Goal: Book appointment/travel/reservation

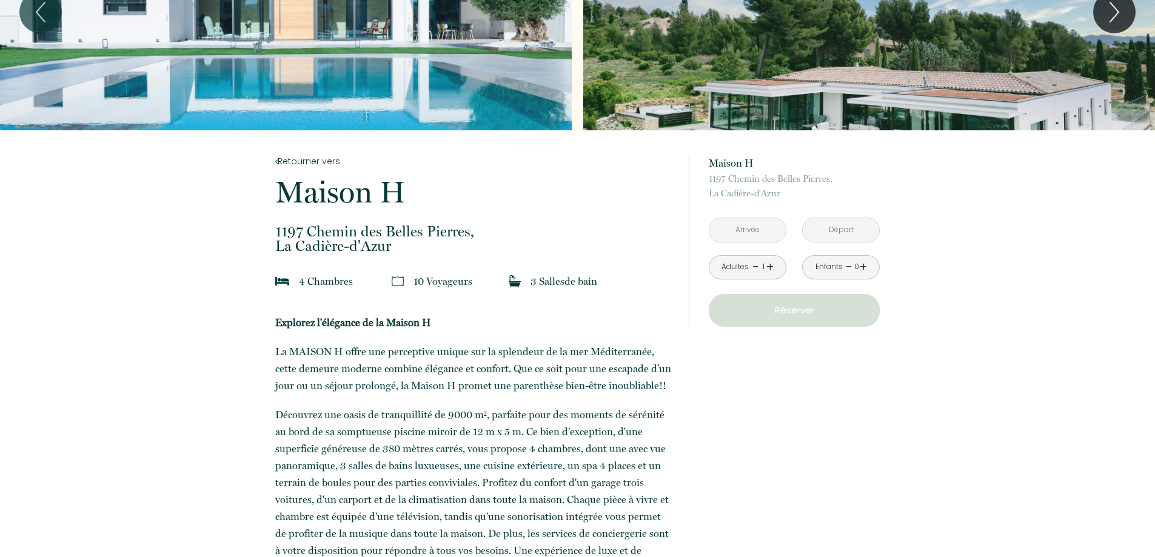
scroll to position [121, 0]
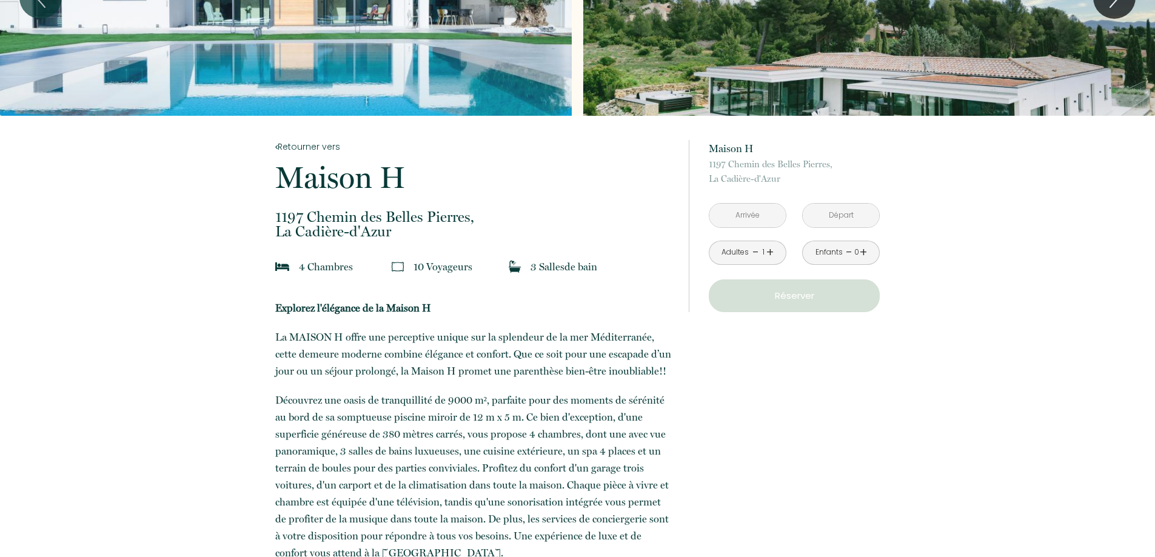
click at [773, 252] on div "Adultes - 1 +" at bounding box center [748, 253] width 78 height 24
click at [770, 252] on link "+" at bounding box center [769, 252] width 7 height 19
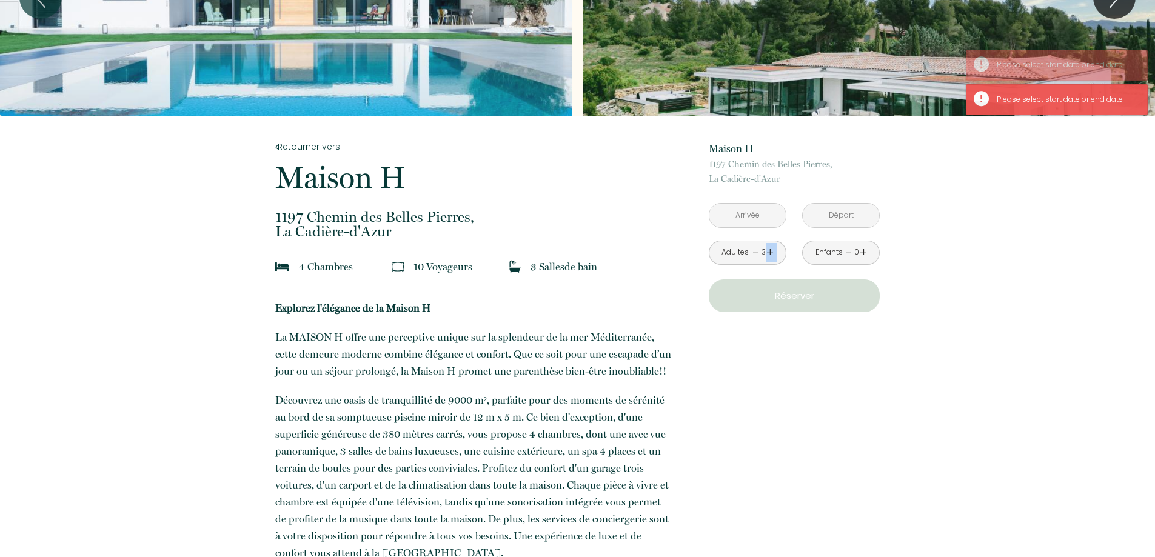
click at [770, 252] on link "+" at bounding box center [769, 252] width 7 height 19
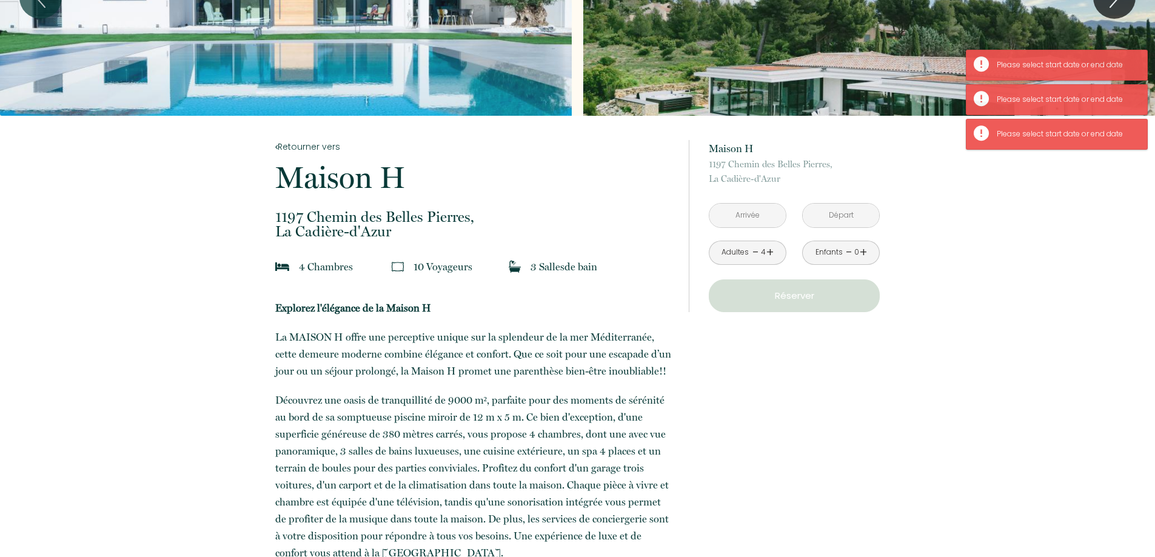
click at [766, 207] on input "text" at bounding box center [747, 216] width 76 height 24
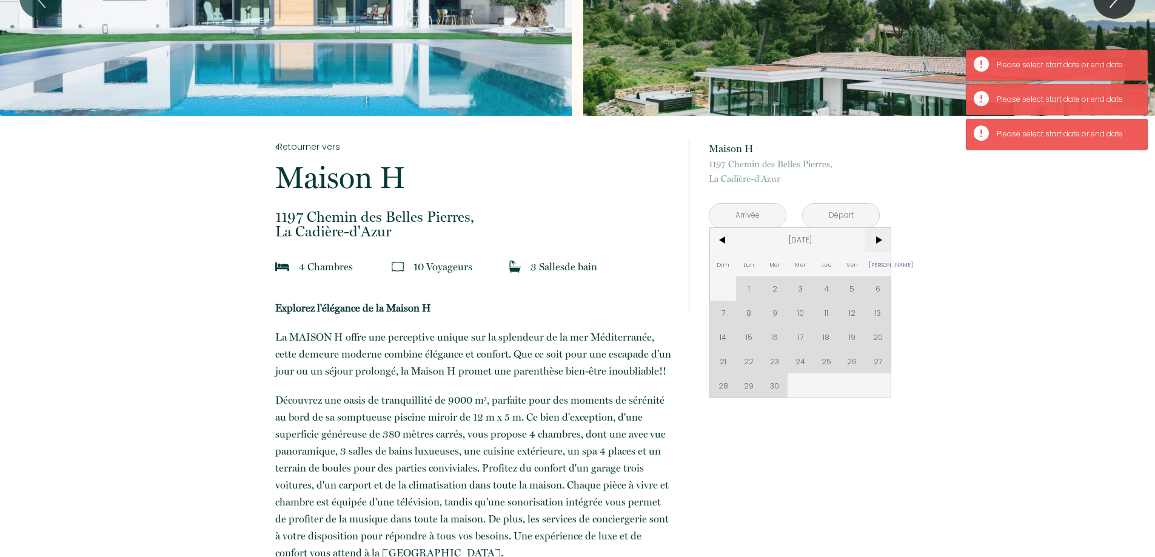
click at [871, 238] on span ">" at bounding box center [878, 240] width 26 height 24
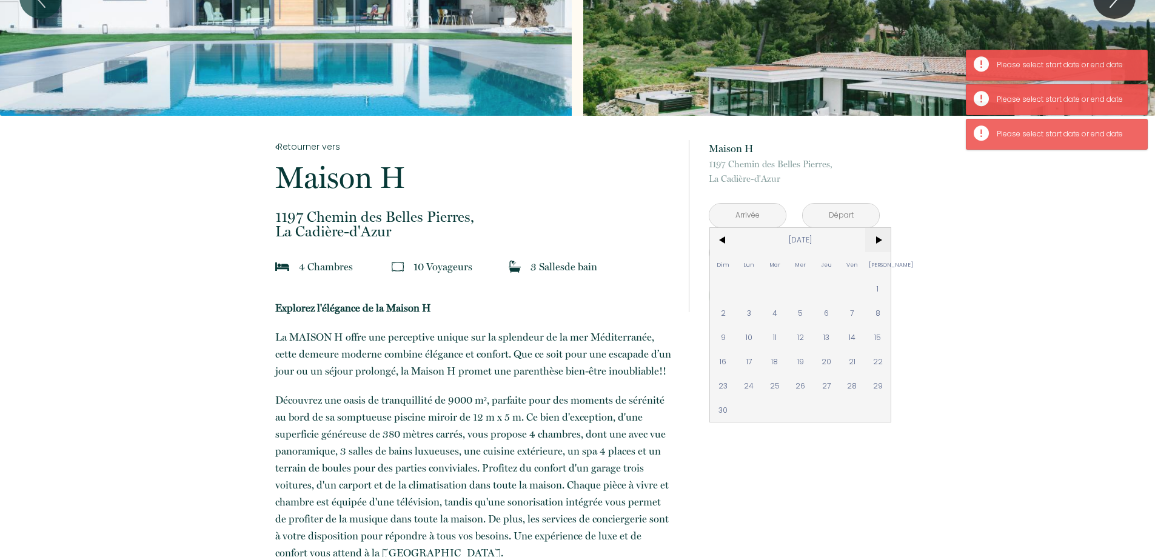
click at [871, 238] on span ">" at bounding box center [878, 240] width 26 height 24
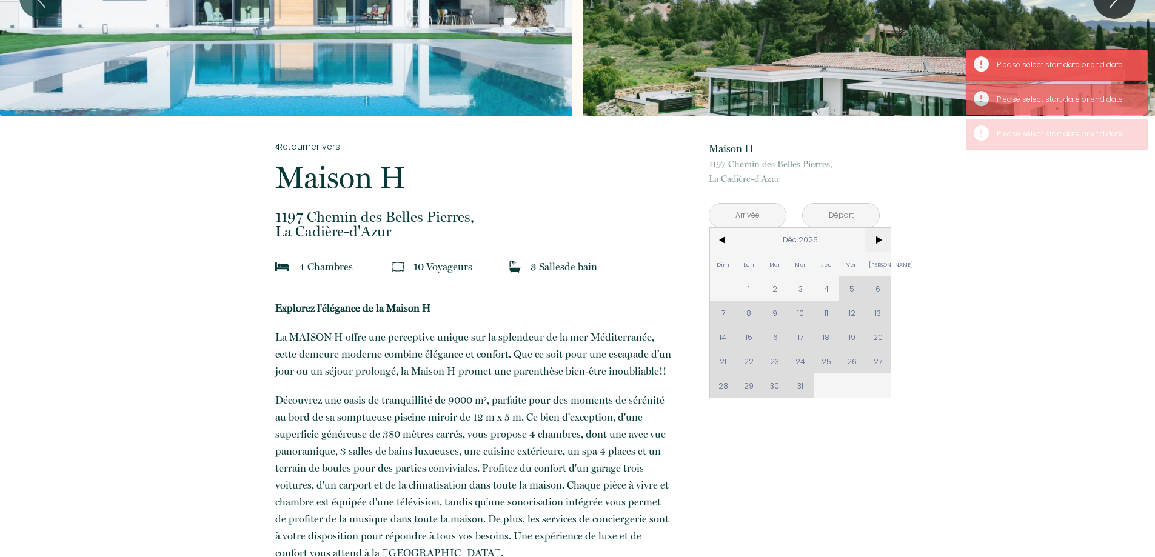
click at [871, 238] on span ">" at bounding box center [878, 240] width 26 height 24
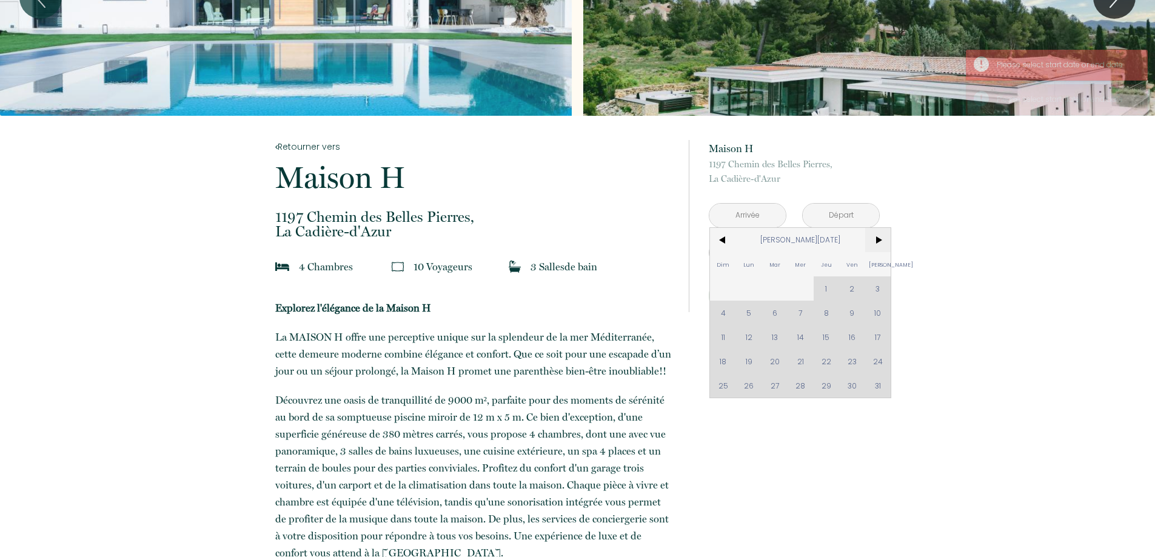
click at [871, 238] on span ">" at bounding box center [878, 240] width 26 height 24
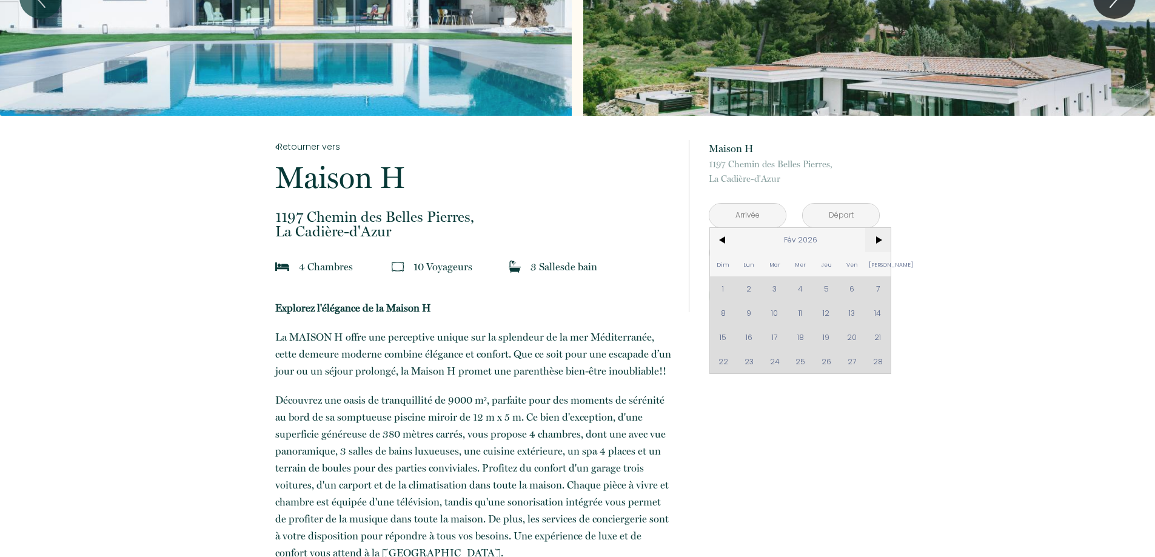
click at [871, 238] on span ">" at bounding box center [878, 240] width 26 height 24
click at [726, 241] on span "<" at bounding box center [723, 240] width 26 height 24
